Goal: Information Seeking & Learning: Learn about a topic

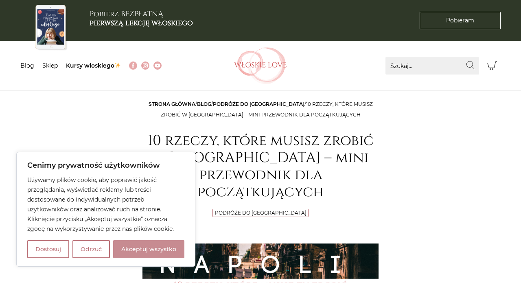
click at [144, 253] on button "Akceptuj wszystko" at bounding box center [148, 249] width 71 height 18
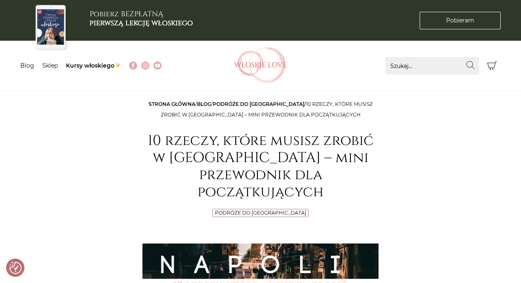
checkbox input "true"
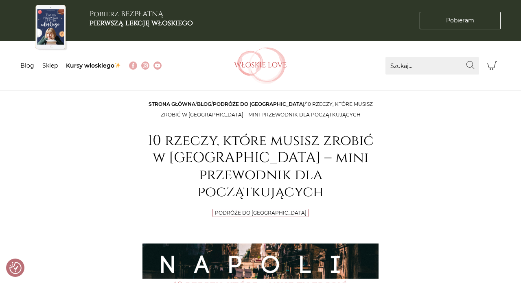
checkbox input "true"
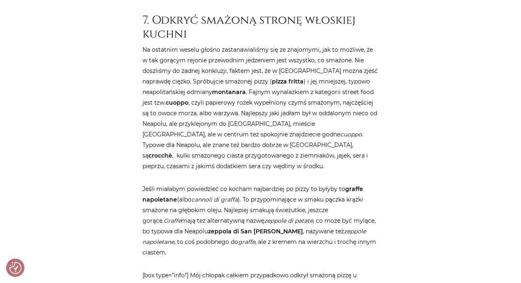
scroll to position [2856, 0]
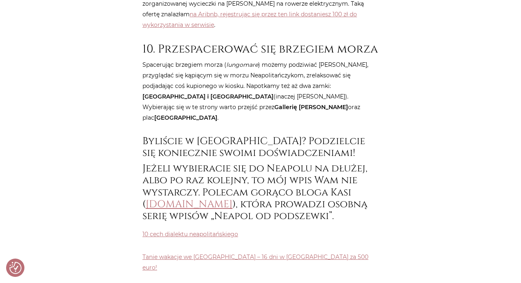
scroll to position [3802, 0]
